Goal: Check status: Check status

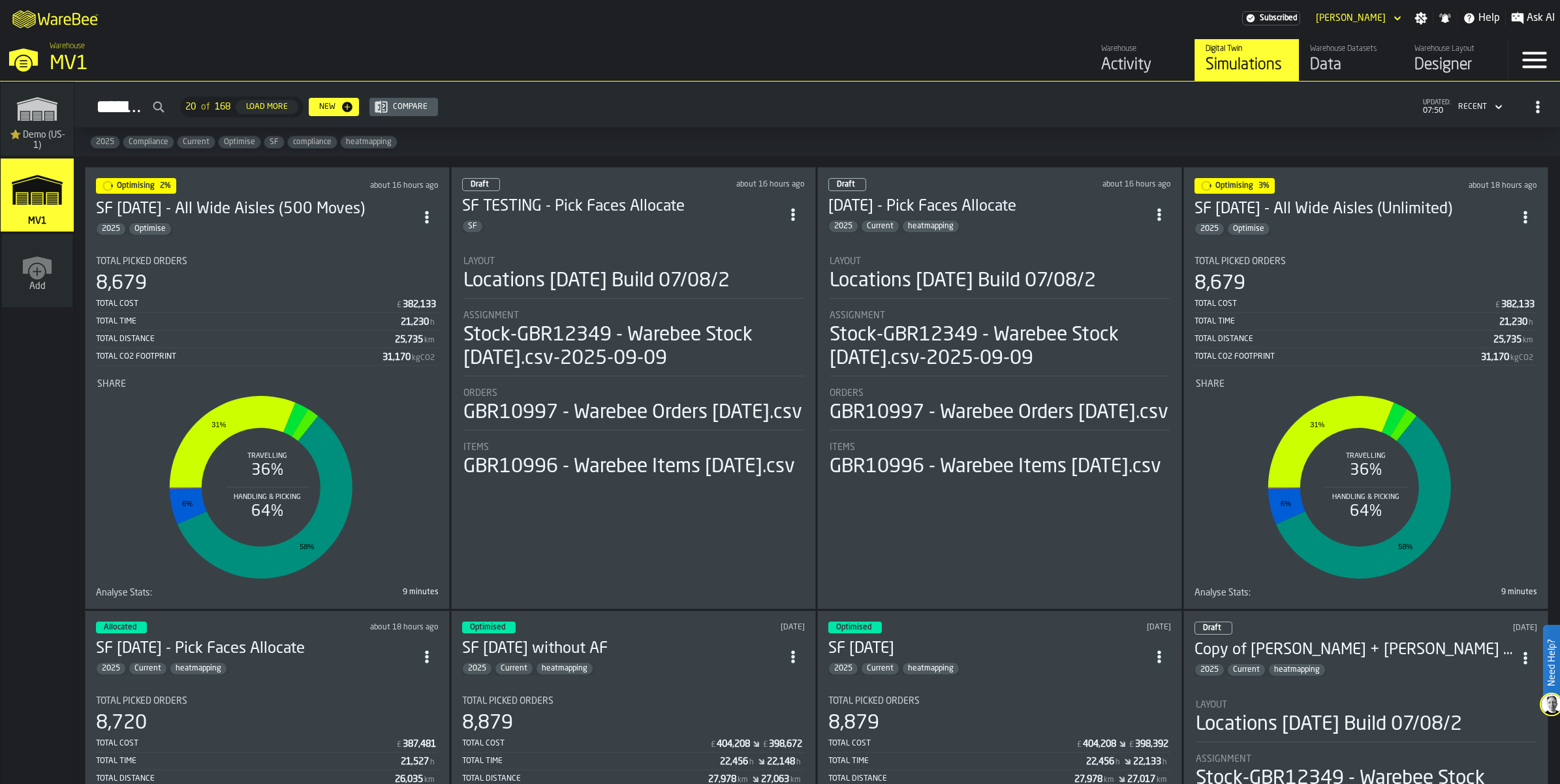
click at [613, 305] on div "Draft about 16 hours ago SF TESTING - Pick Faces Allocate SF Layout Locations […" at bounding box center [633, 388] width 365 height 442
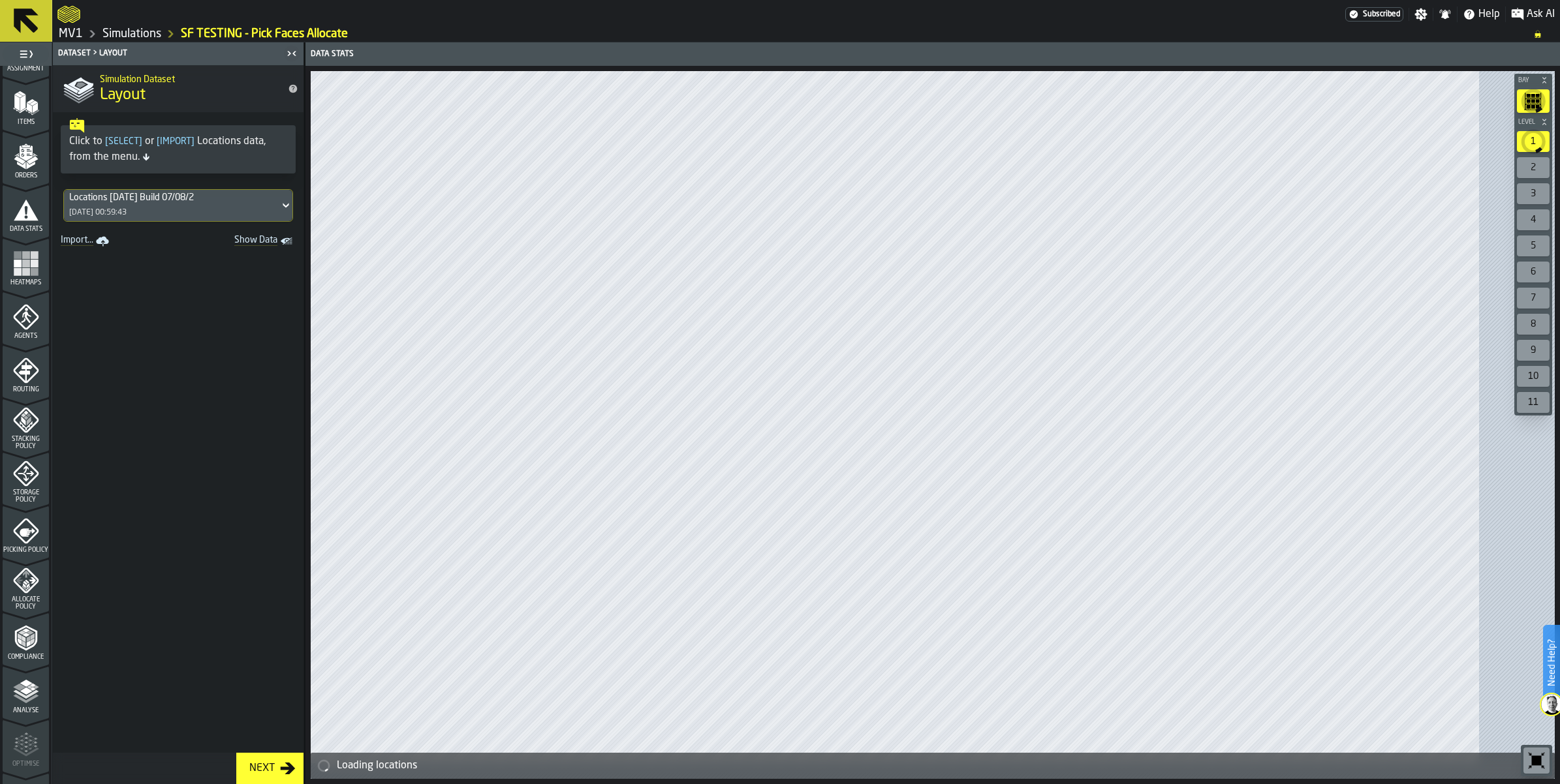
scroll to position [408, 0]
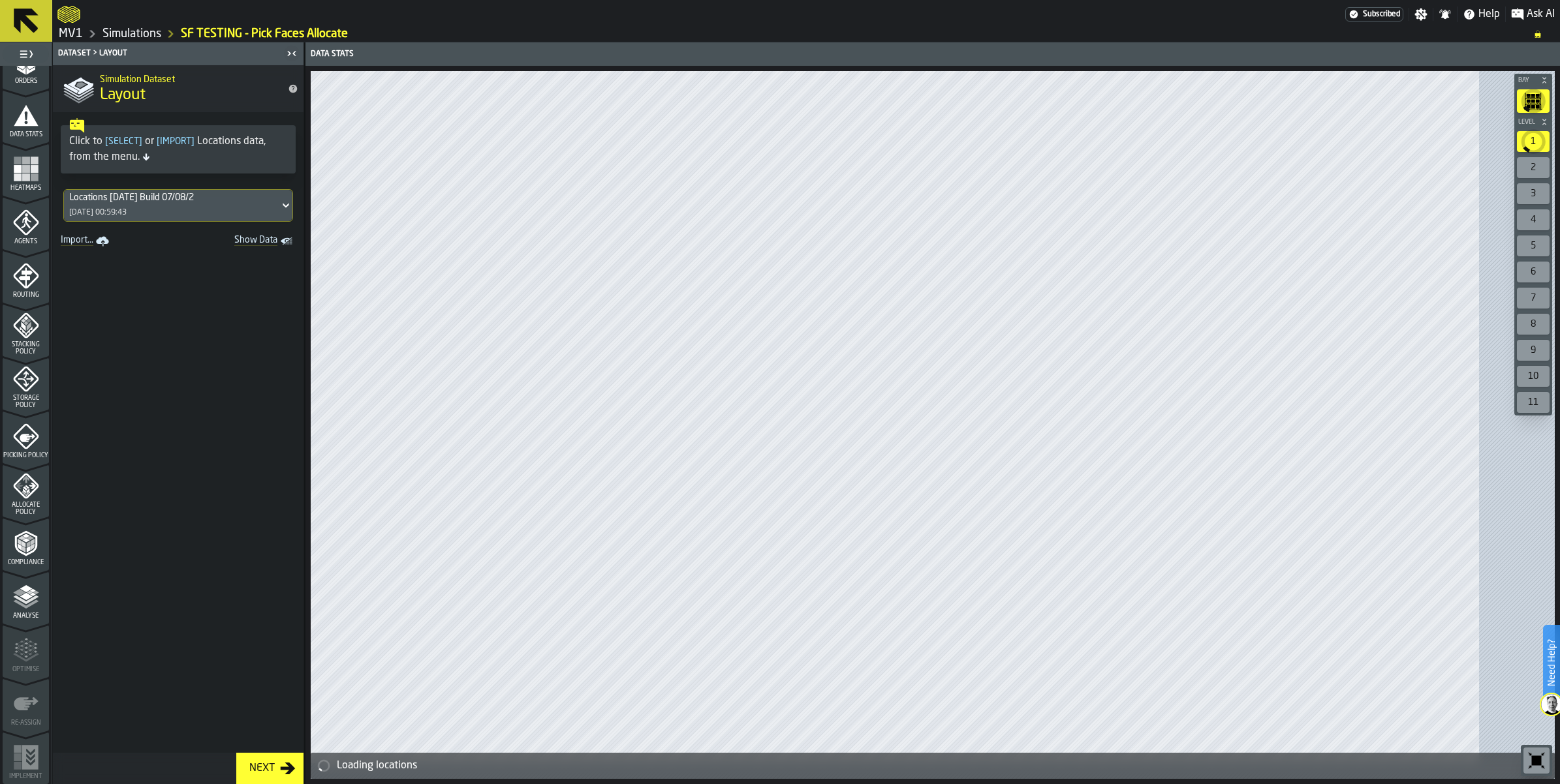
click at [36, 567] on span "Compliance" at bounding box center [26, 563] width 47 height 7
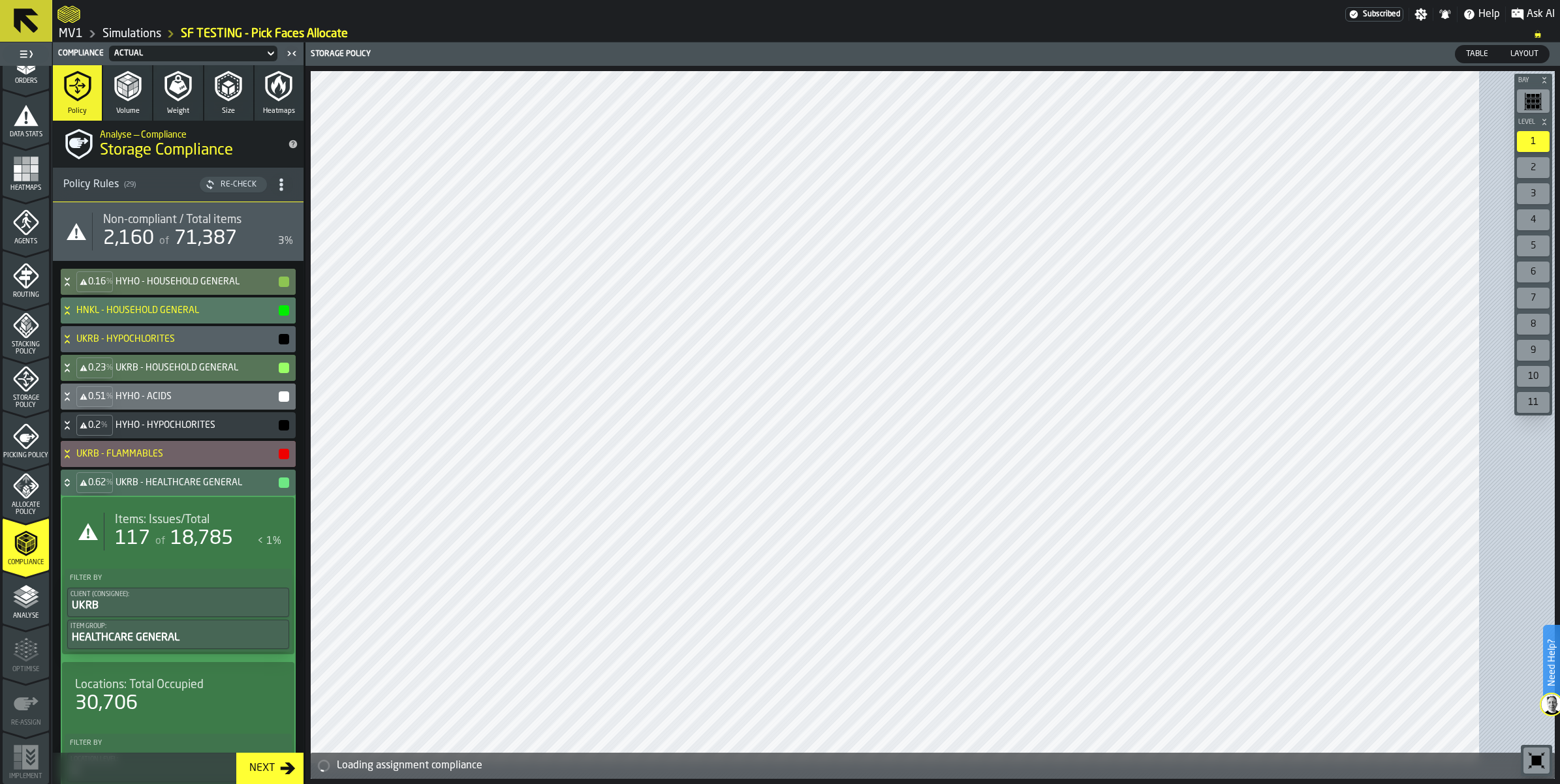
click at [74, 287] on icon at bounding box center [67, 282] width 13 height 11
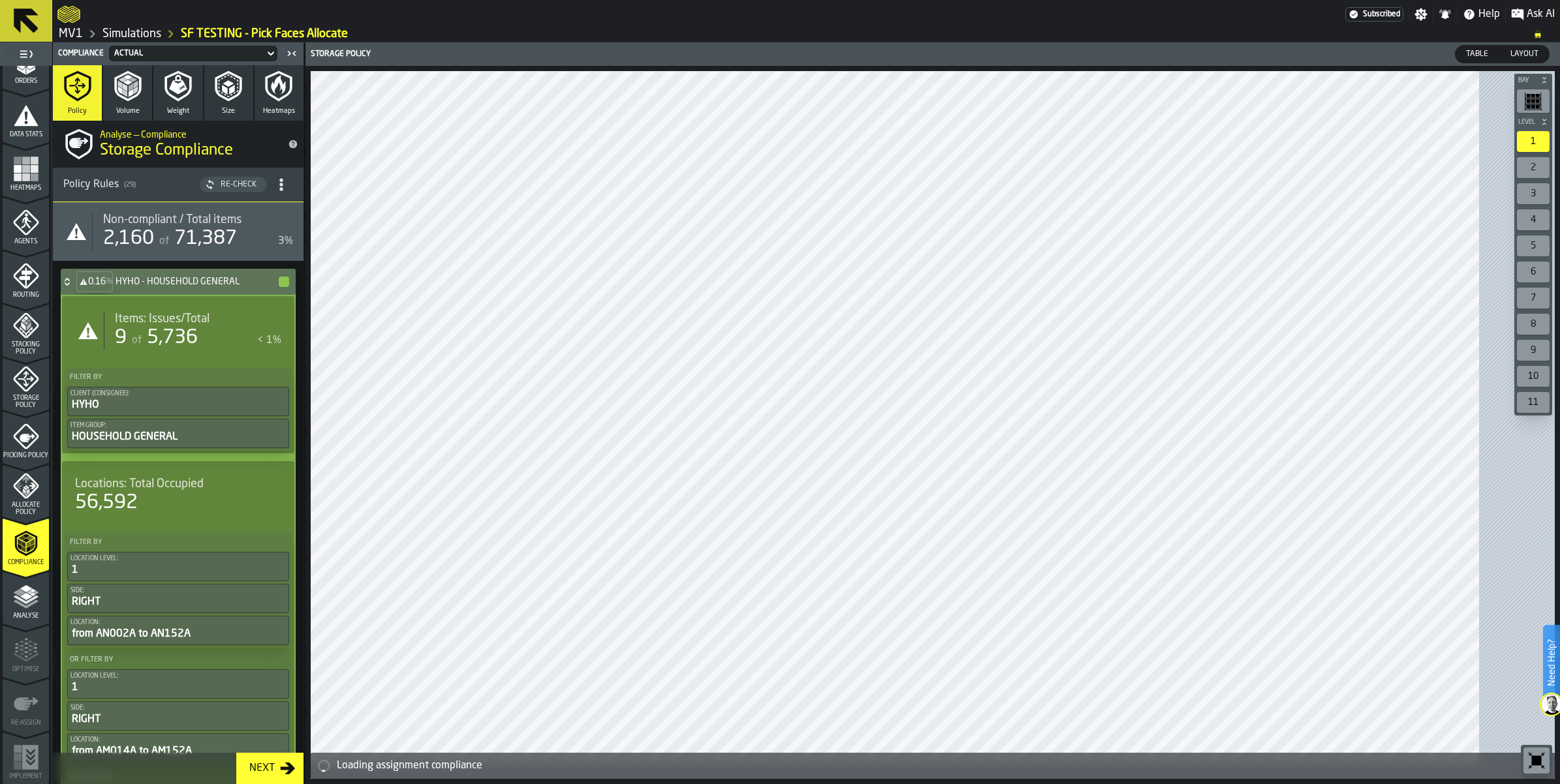
click at [174, 350] on div "of 5,736" at bounding box center [164, 338] width 69 height 24
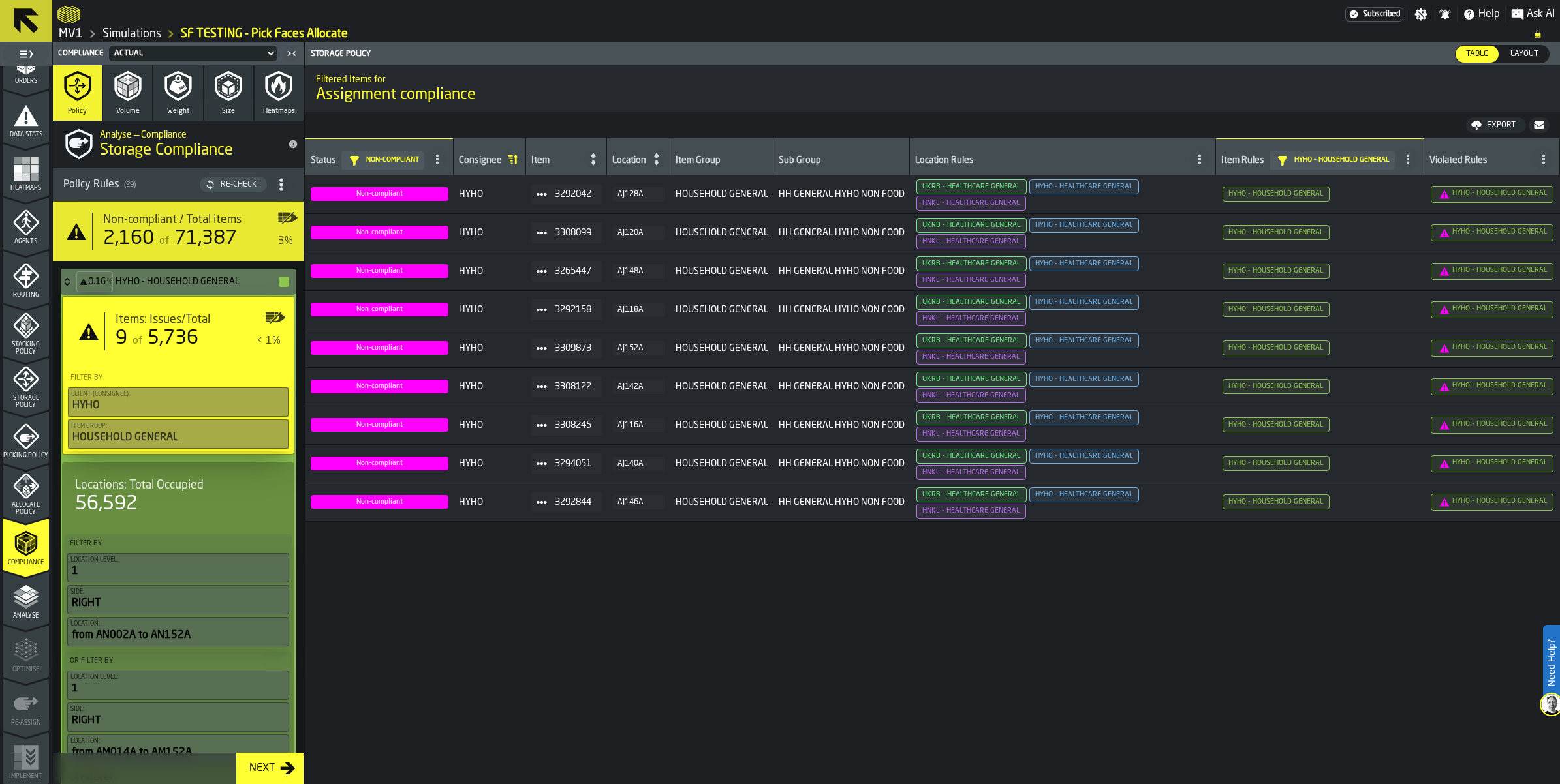
click at [74, 287] on icon at bounding box center [67, 282] width 13 height 11
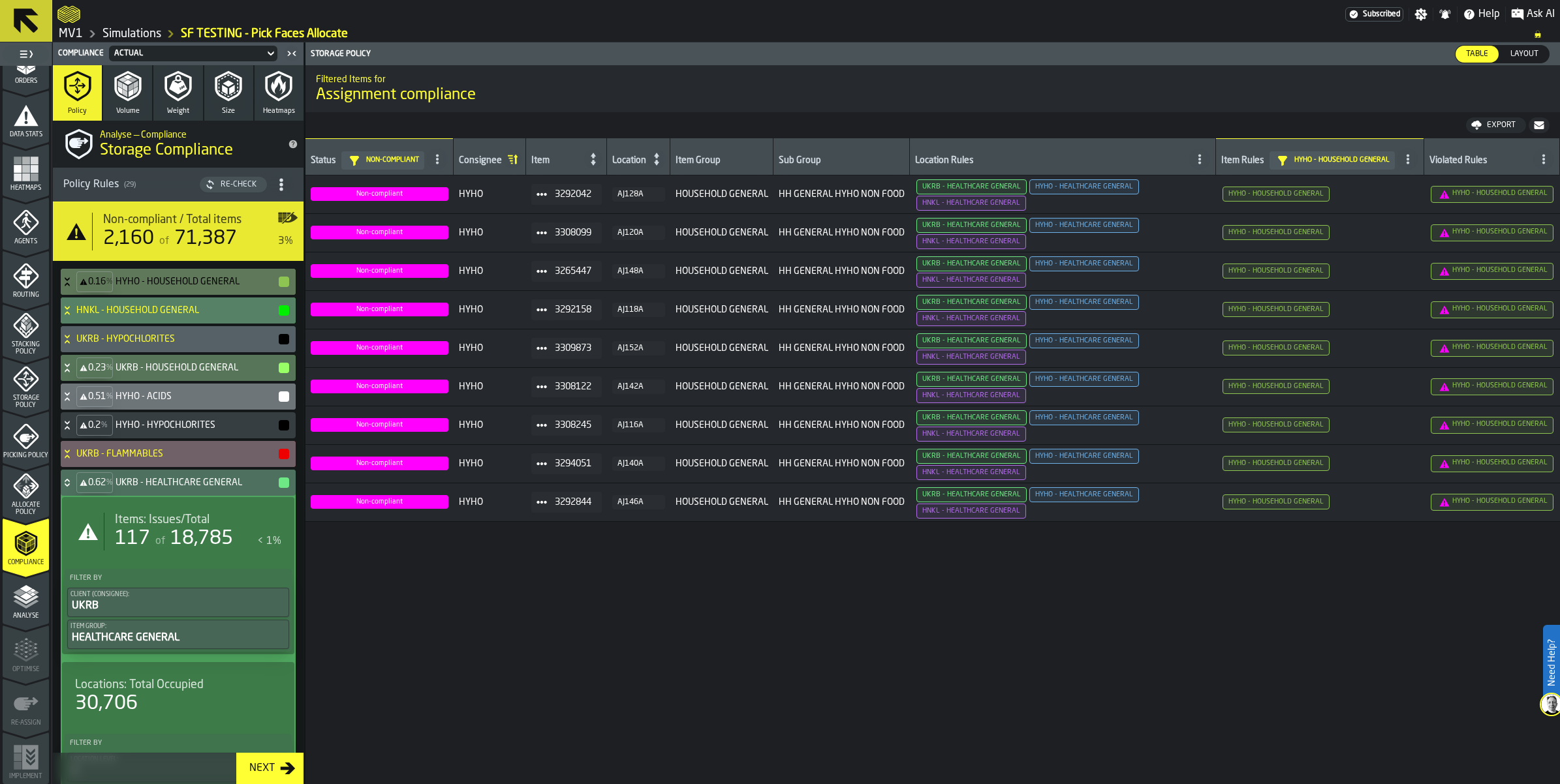
click at [82, 323] on div "HNKL - HOUSEHOLD GENERAL" at bounding box center [175, 310] width 230 height 26
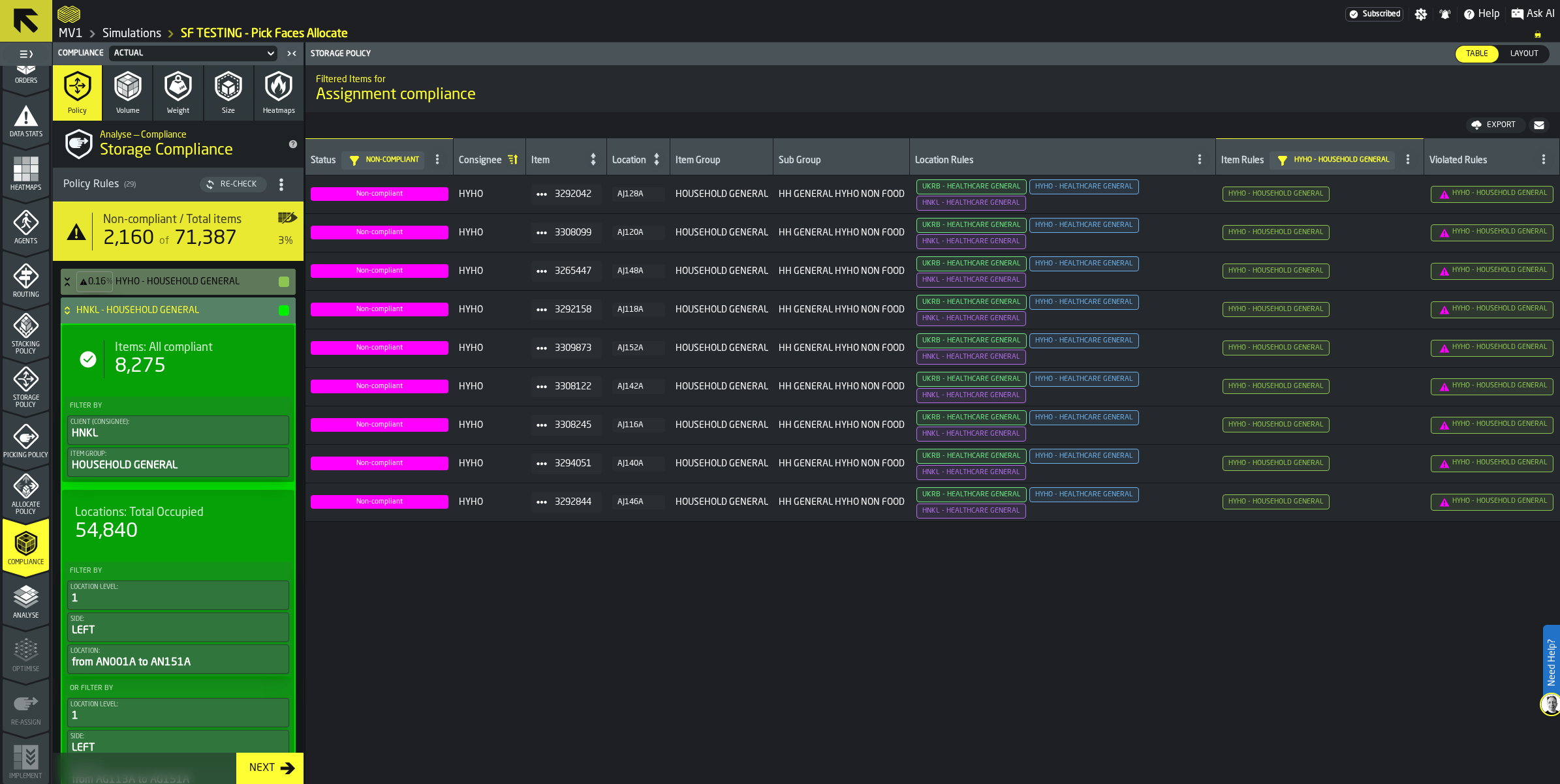
click at [82, 323] on div "HNKL - HOUSEHOLD GENERAL" at bounding box center [175, 310] width 230 height 26
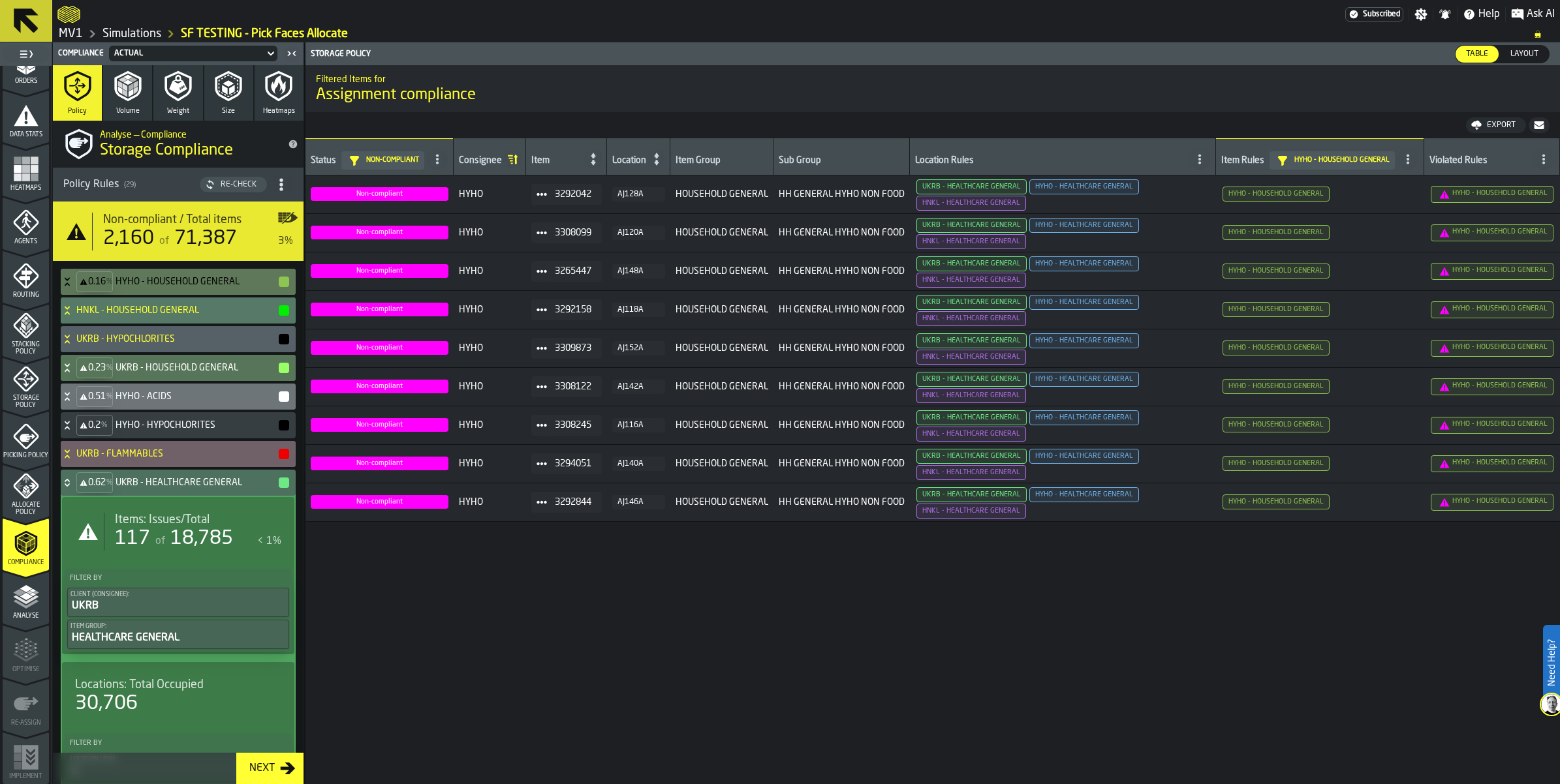
click at [85, 353] on div "UKRB - HYPOCHLORITES" at bounding box center [175, 339] width 230 height 26
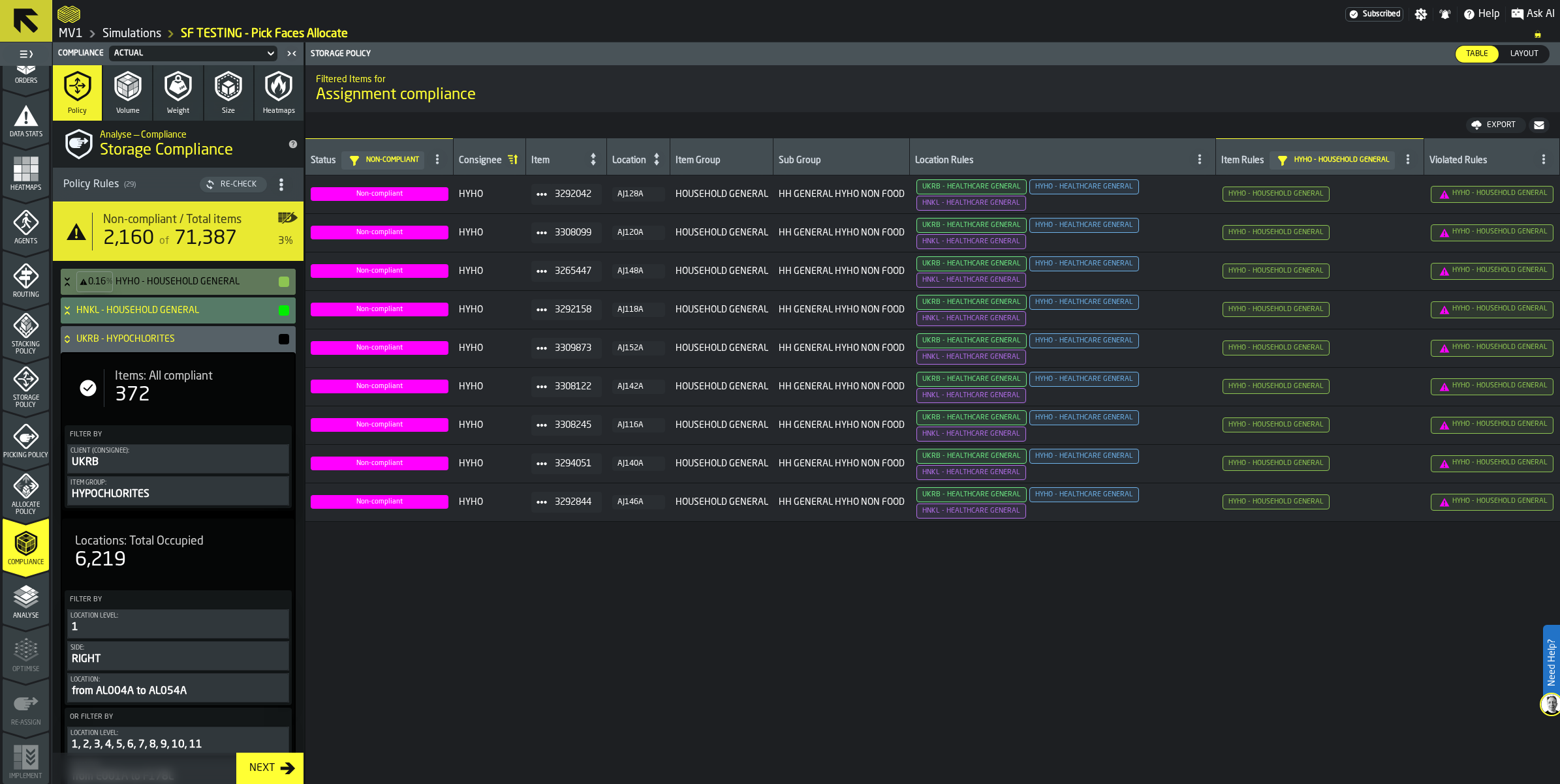
click at [74, 345] on icon at bounding box center [67, 339] width 13 height 11
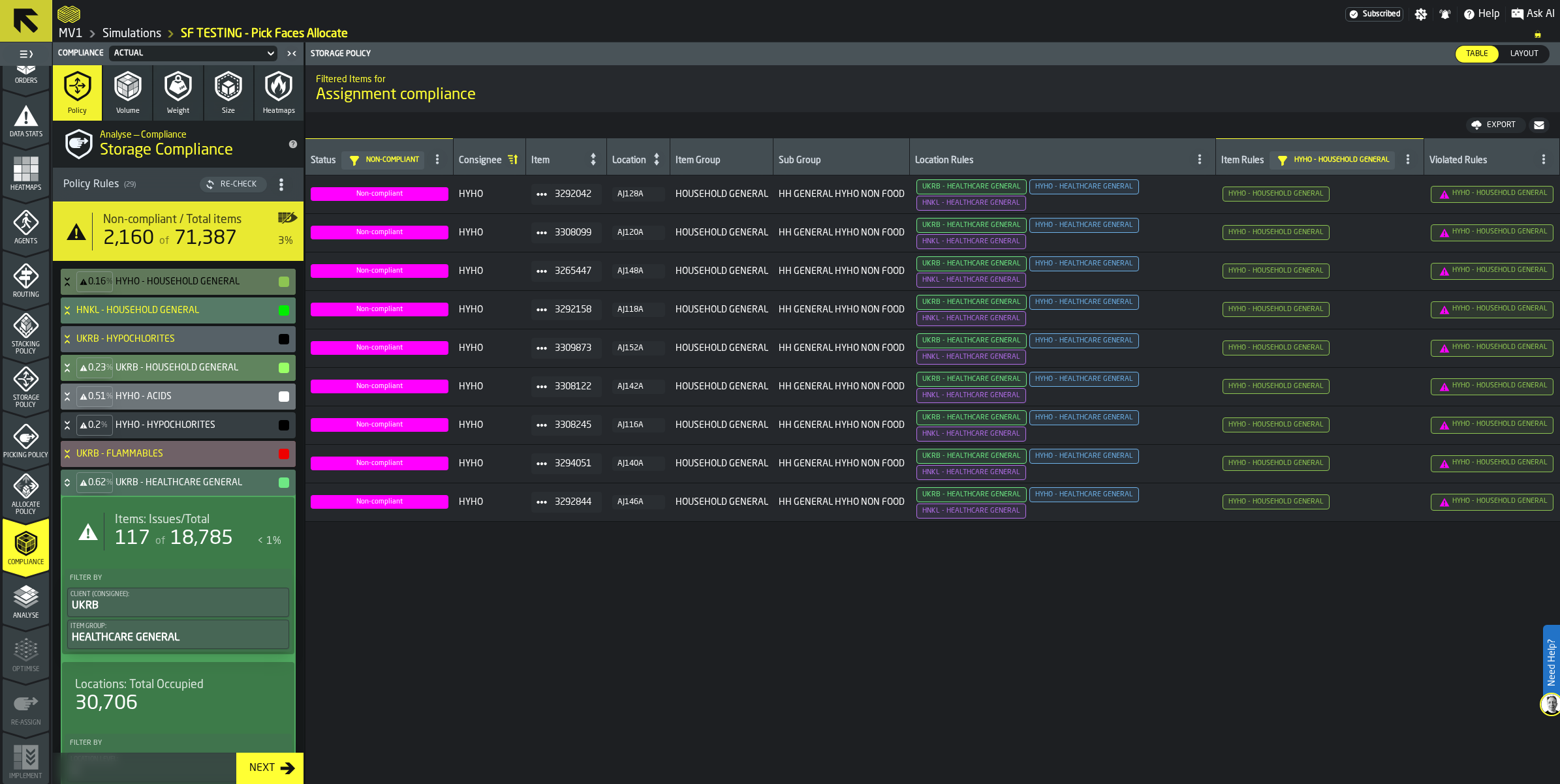
click at [74, 373] on icon at bounding box center [67, 368] width 13 height 11
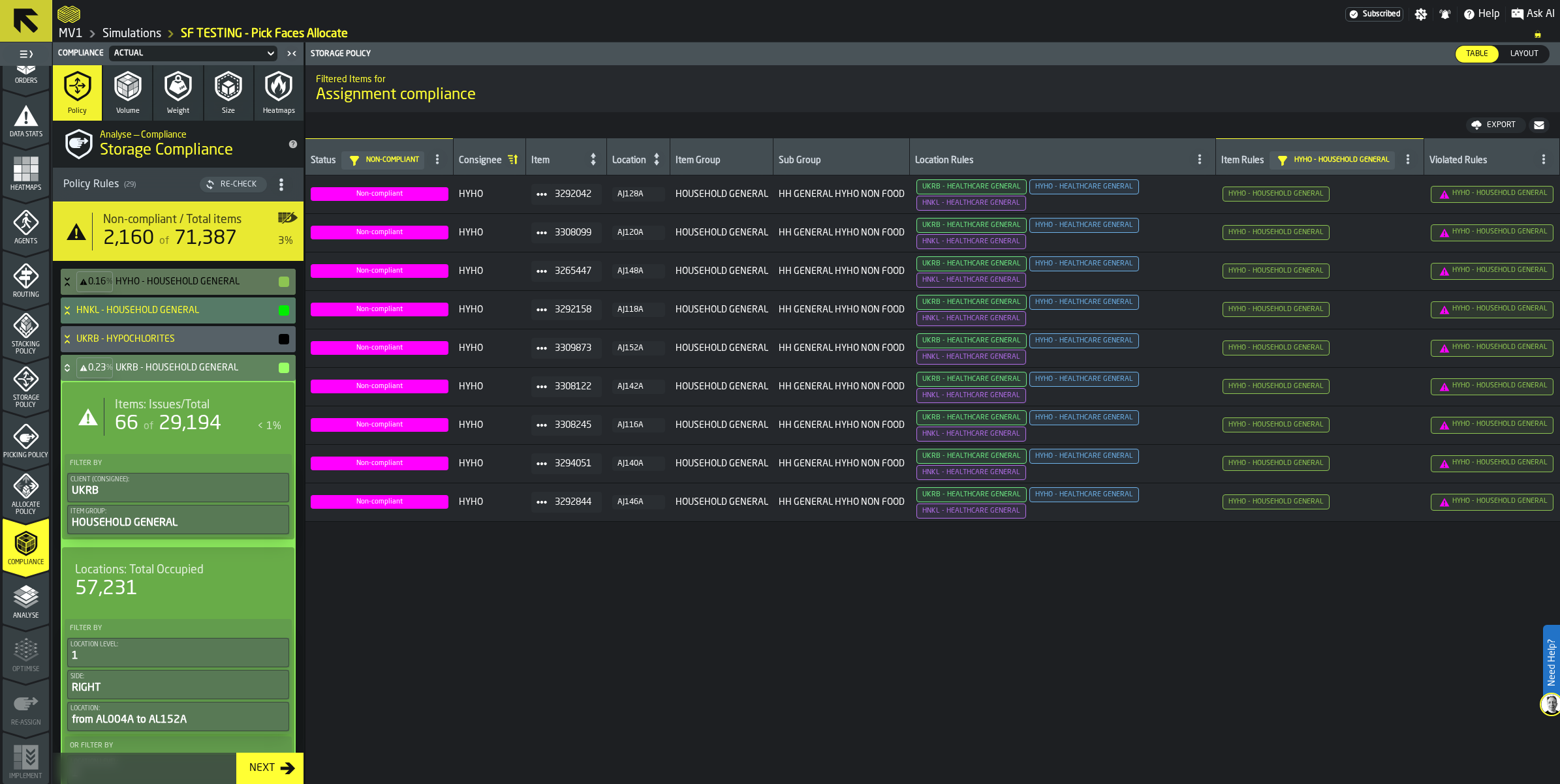
click at [187, 436] on div "of 29,194" at bounding box center [181, 424] width 80 height 24
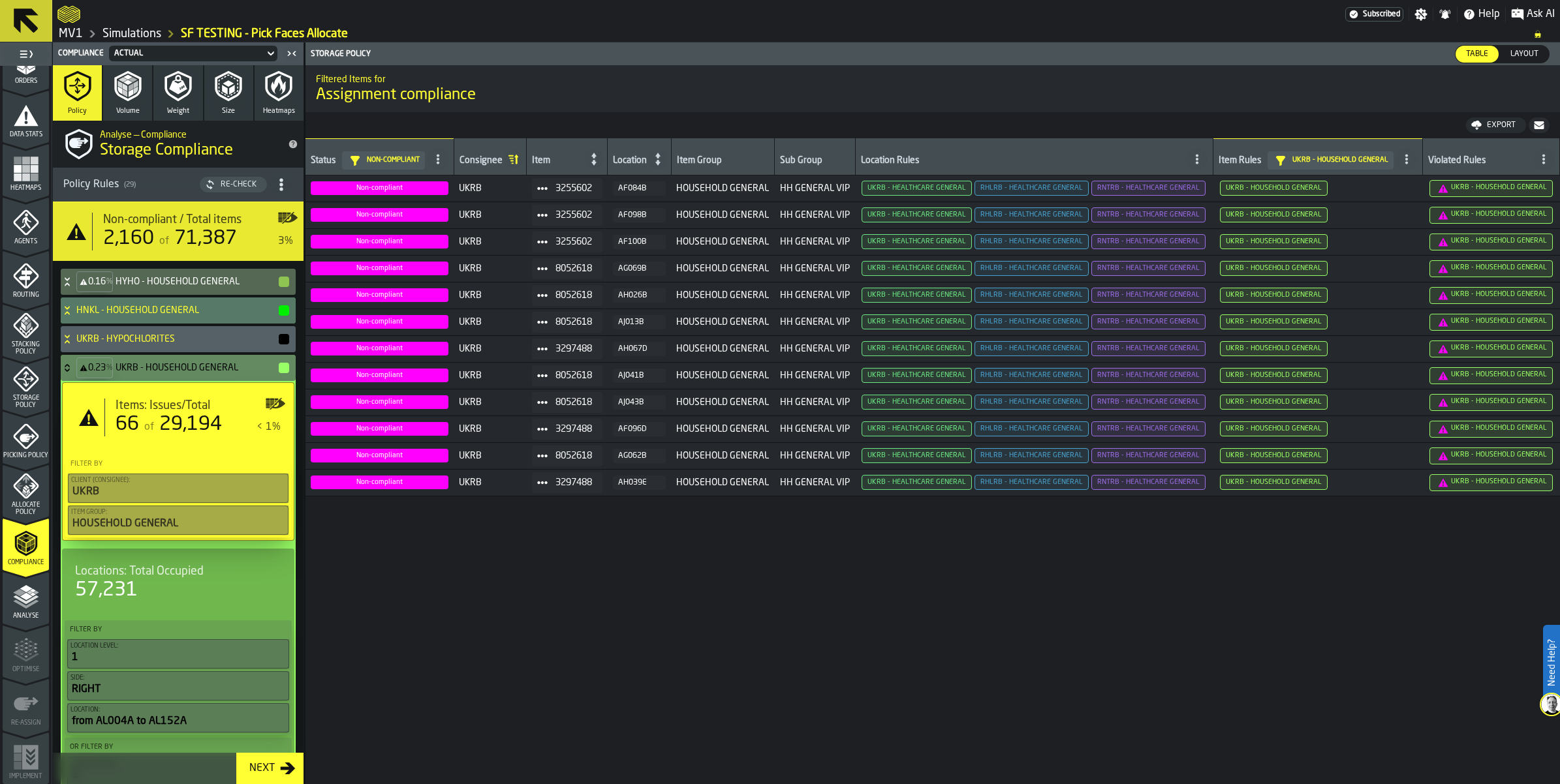
scroll to position [163, 0]
